Goal: Book appointment/travel/reservation

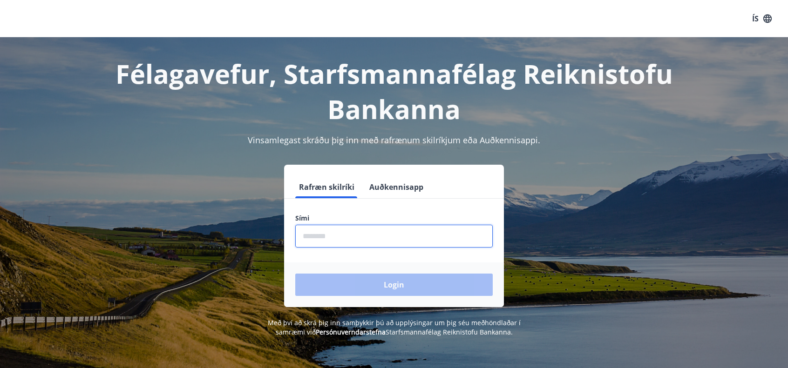
click at [340, 244] on input "phone" at bounding box center [393, 236] width 197 height 23
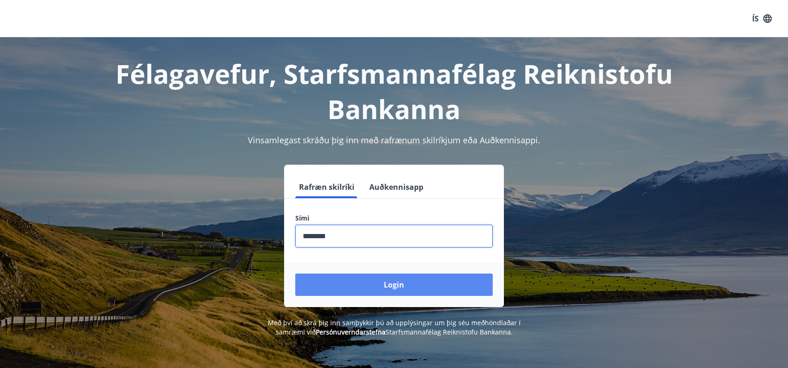
type input "********"
click at [350, 288] on button "Login" at bounding box center [393, 285] width 197 height 22
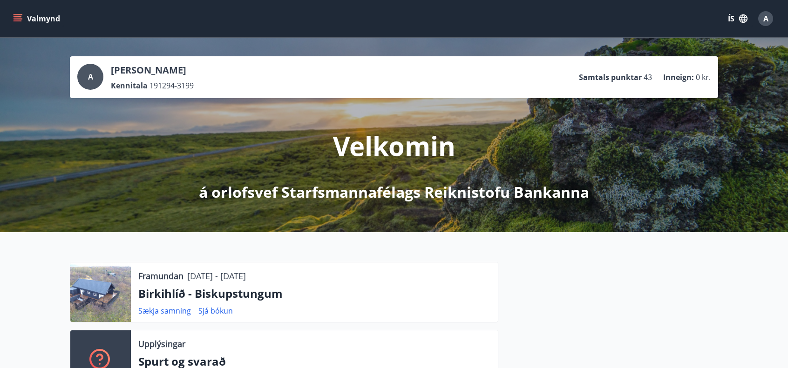
click at [17, 23] on button "Valmynd" at bounding box center [37, 18] width 53 height 17
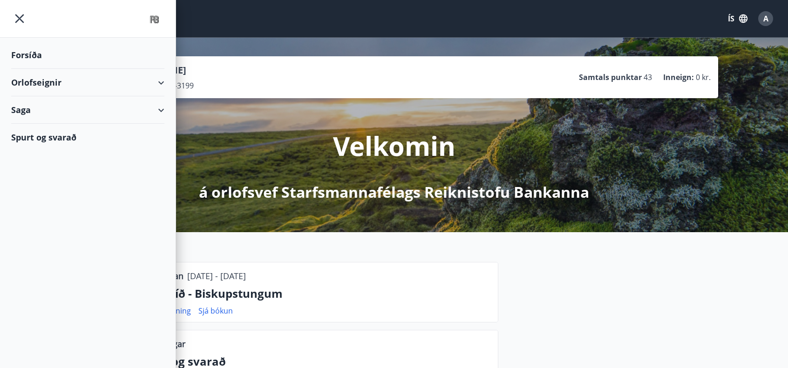
click at [39, 111] on div "Saga" at bounding box center [87, 109] width 153 height 27
click at [47, 131] on div "Bókanir" at bounding box center [88, 134] width 138 height 20
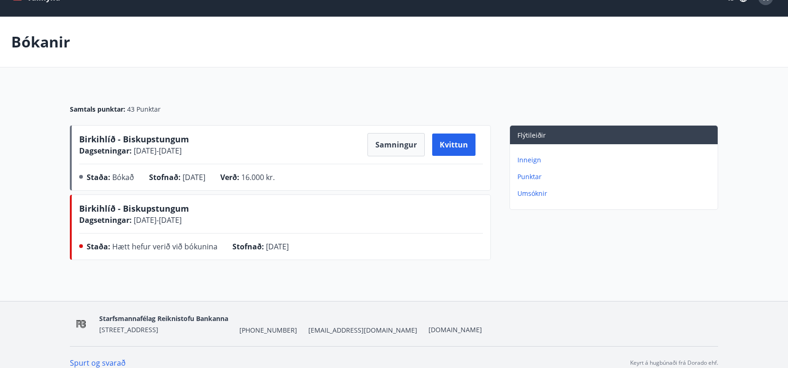
scroll to position [30, 0]
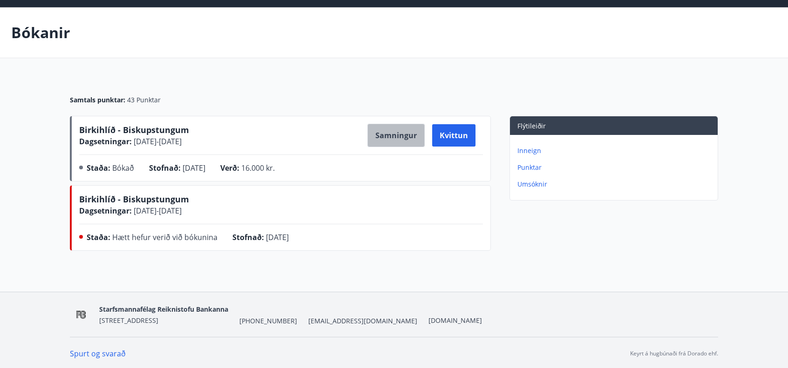
click at [396, 137] on button "Samningur" at bounding box center [395, 135] width 57 height 23
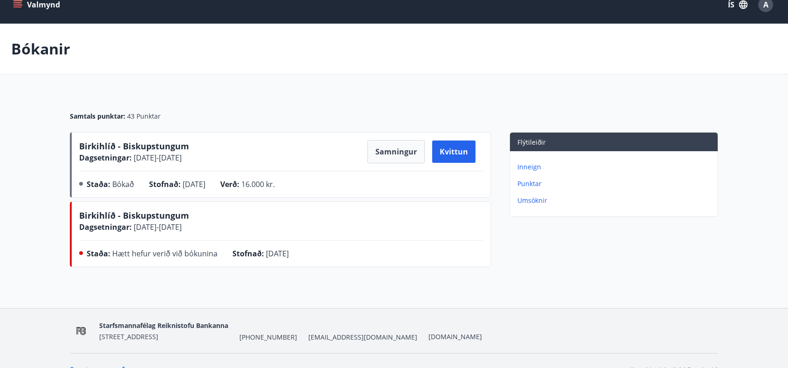
scroll to position [0, 0]
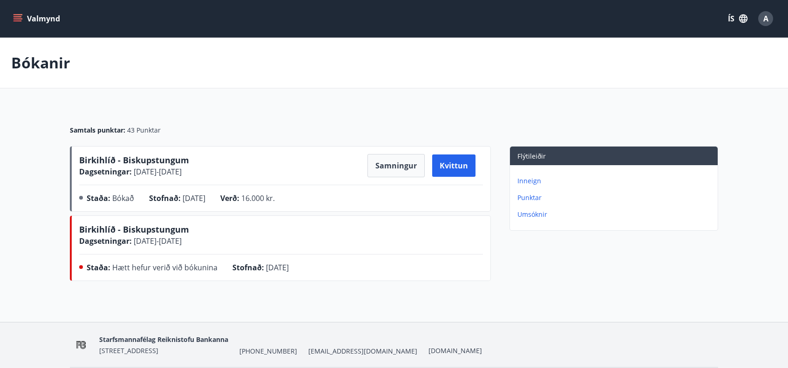
click at [34, 24] on button "Valmynd" at bounding box center [37, 18] width 53 height 17
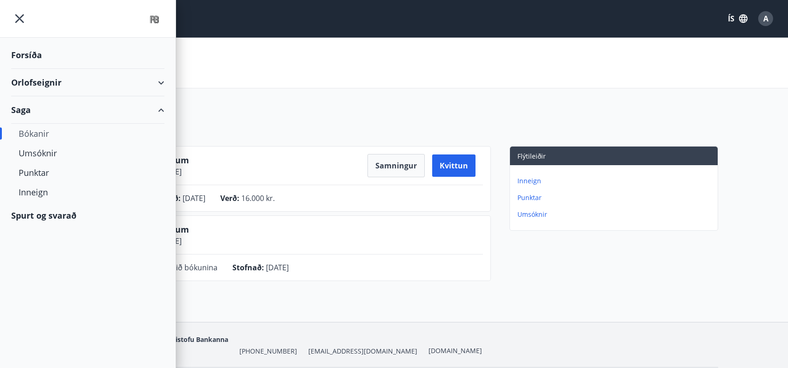
click at [23, 132] on div "Bókanir" at bounding box center [88, 134] width 138 height 20
click at [156, 82] on div "Orlofseignir" at bounding box center [87, 82] width 153 height 27
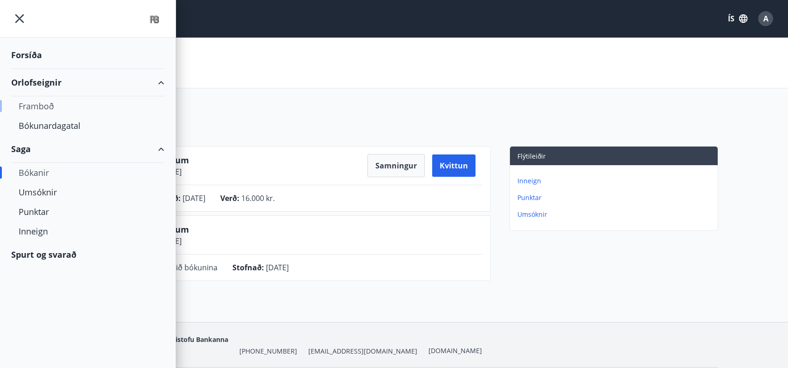
click at [44, 104] on div "Framboð" at bounding box center [88, 106] width 138 height 20
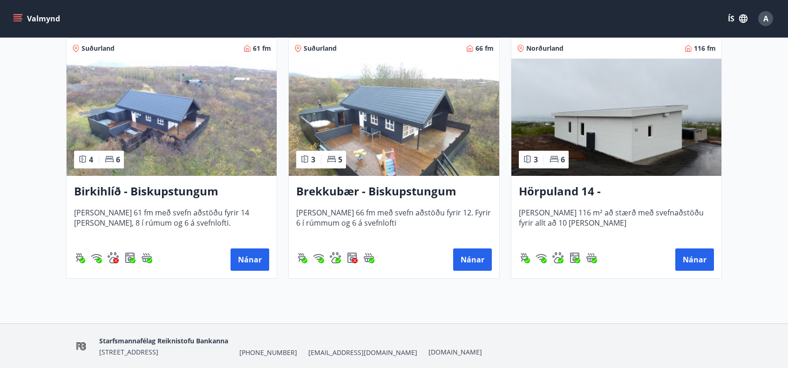
scroll to position [162, 0]
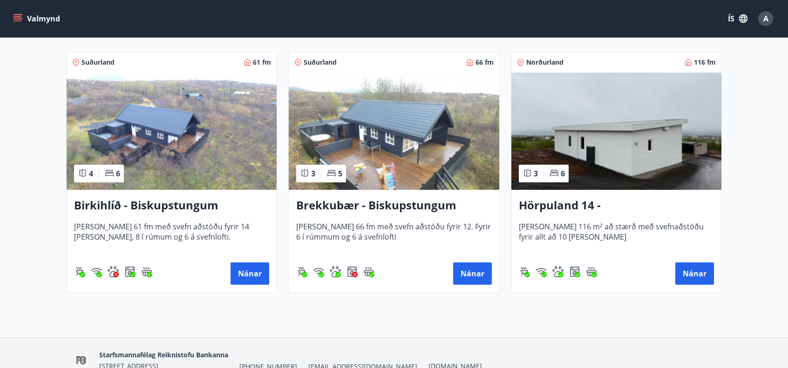
click at [163, 203] on h3 "Birkihlíð - Biskupstungum" at bounding box center [171, 205] width 195 height 17
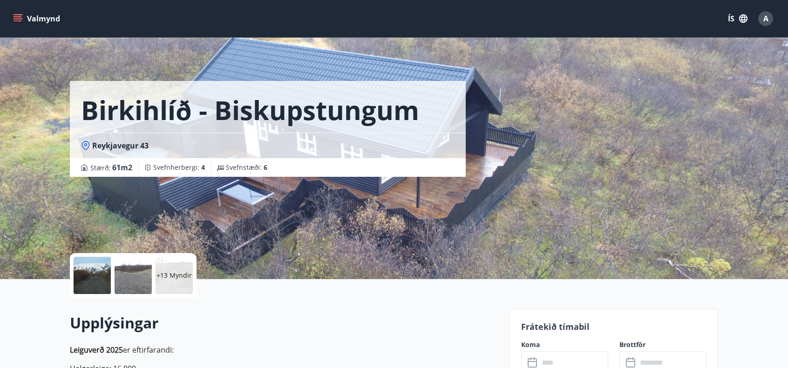
click at [98, 269] on div at bounding box center [92, 275] width 37 height 37
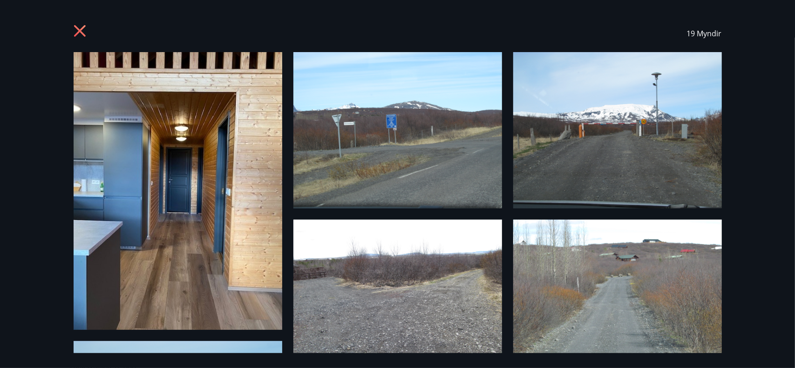
drag, startPoint x: 76, startPoint y: 31, endPoint x: 76, endPoint y: 40, distance: 8.4
click at [75, 31] on icon at bounding box center [81, 32] width 15 height 15
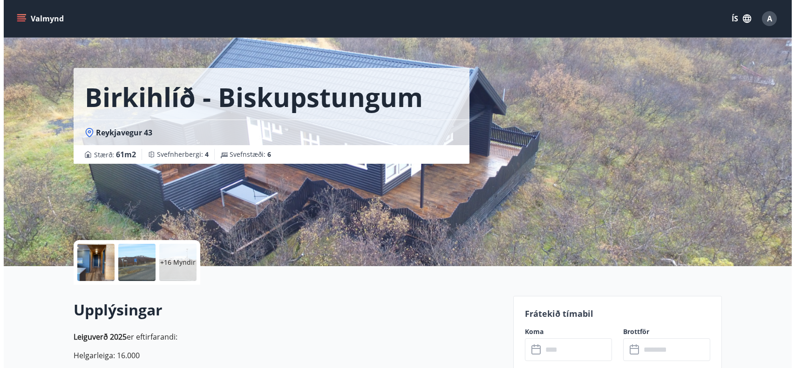
scroll to position [47, 0]
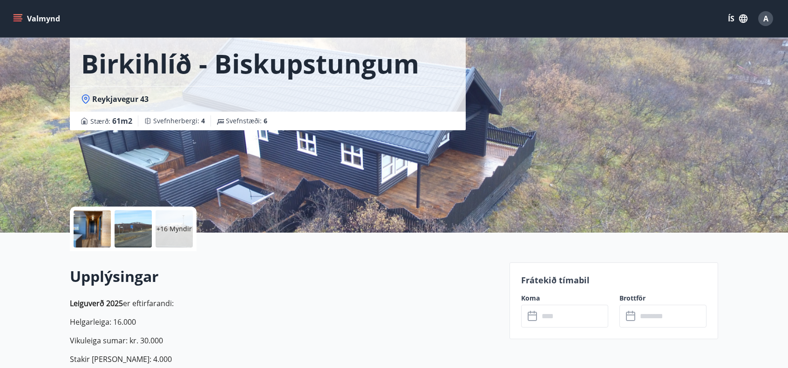
click at [98, 227] on div at bounding box center [92, 228] width 37 height 37
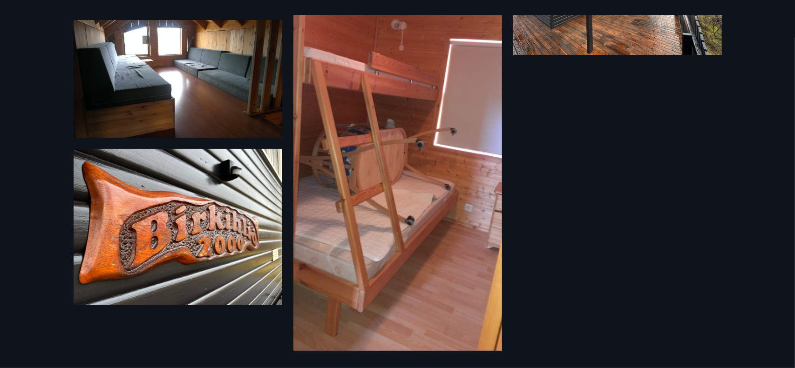
scroll to position [992, 0]
